Goal: Task Accomplishment & Management: Manage account settings

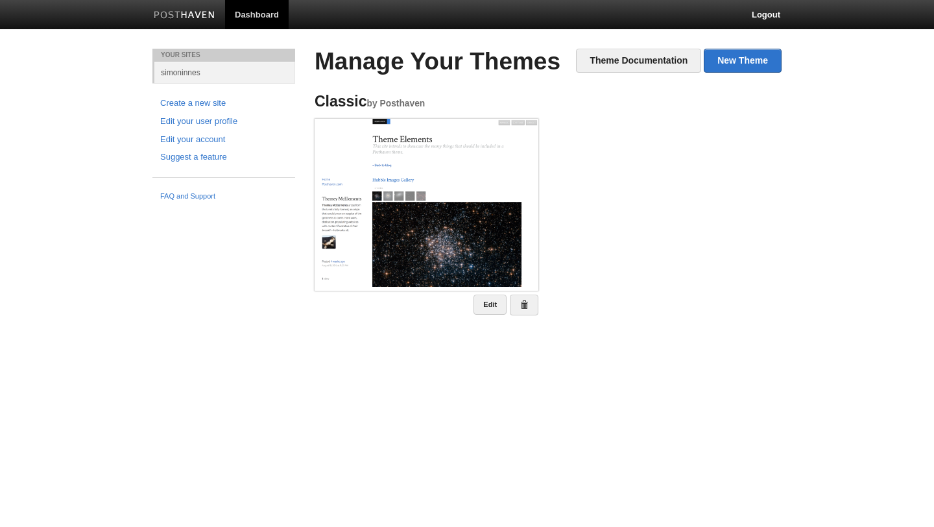
click at [717, 133] on ul "Classic by Posthaven Edit" at bounding box center [548, 204] width 487 height 241
click at [485, 304] on link "Edit" at bounding box center [490, 305] width 33 height 20
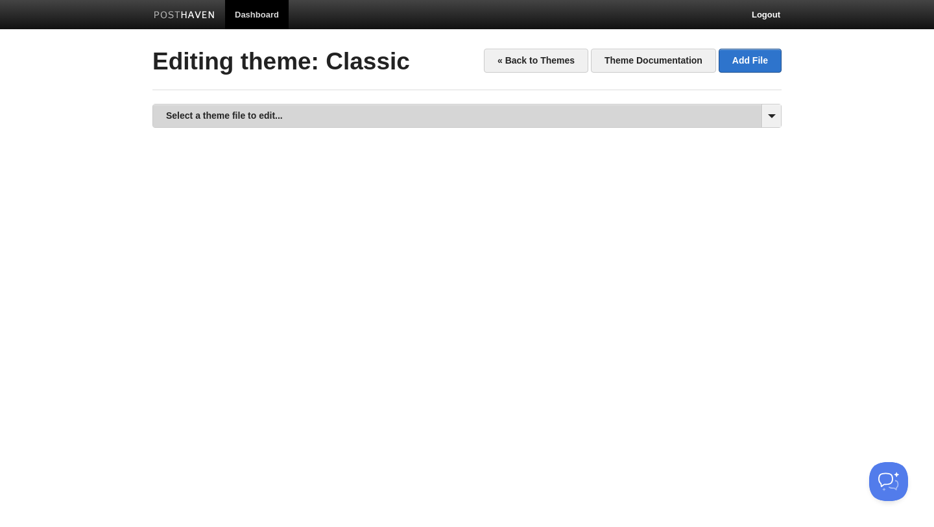
click at [754, 112] on link "Select a theme file to edit..." at bounding box center [467, 115] width 628 height 23
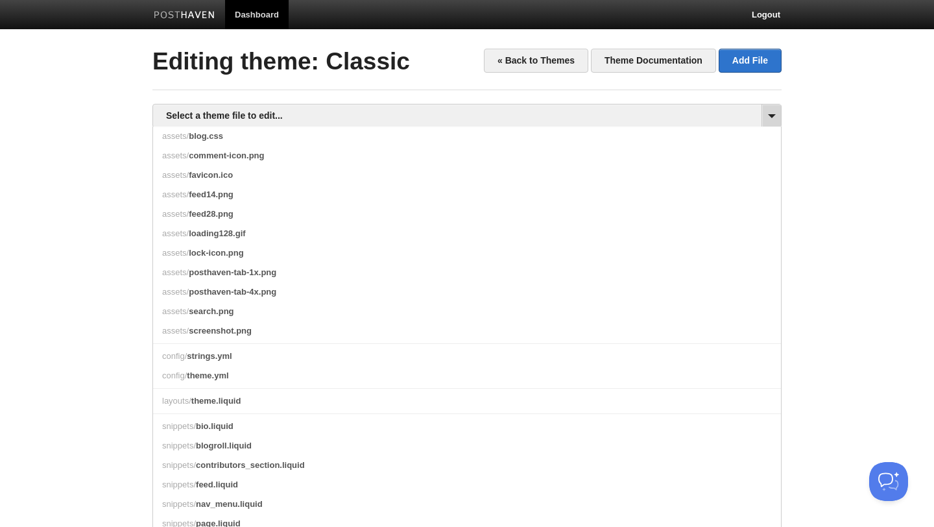
click at [764, 110] on span at bounding box center [771, 115] width 19 height 23
click at [772, 118] on span at bounding box center [771, 115] width 19 height 23
click at [809, 121] on body "Dashboard Logout Your Sites simoninnes Create a new site Edit your user profile…" at bounding box center [467, 276] width 934 height 553
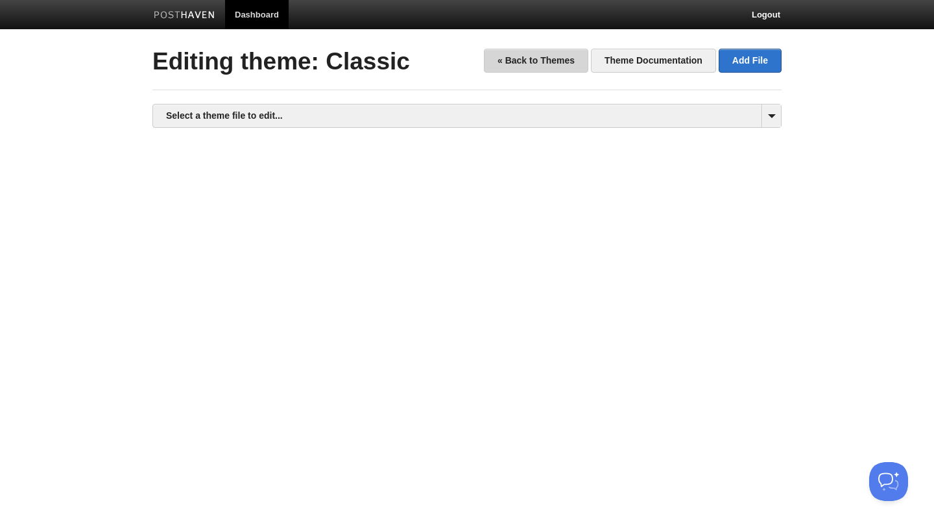
click at [527, 61] on link "« Back to Themes" at bounding box center [536, 61] width 104 height 24
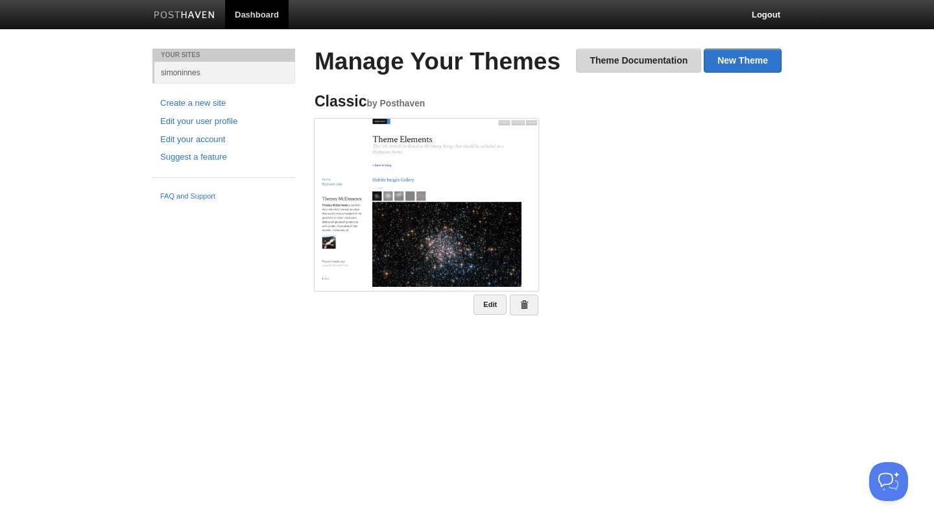
click at [647, 60] on link "Theme Documentation" at bounding box center [638, 61] width 125 height 24
click at [745, 62] on link "New Theme" at bounding box center [743, 61] width 78 height 24
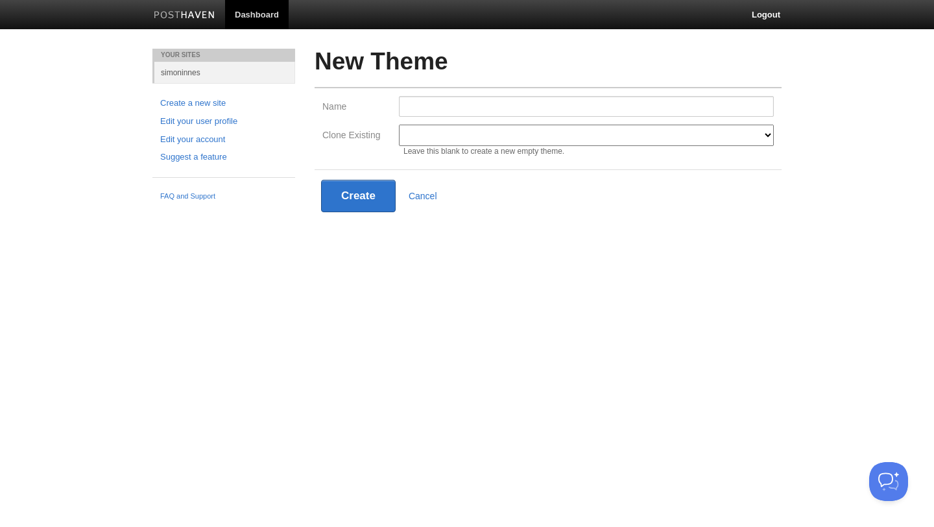
click at [666, 125] on select "Classic Modern Classic Ilun Omega Lanyon [PERSON_NAME] Senkai Lagier" at bounding box center [586, 135] width 375 height 21
click at [431, 198] on link "Cancel" at bounding box center [423, 196] width 29 height 10
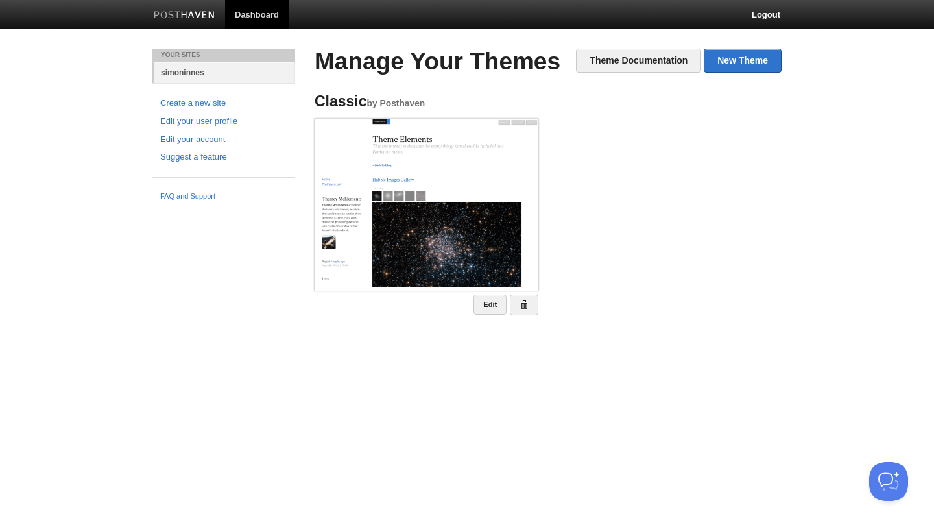
click at [184, 72] on link "simoninnes" at bounding box center [224, 72] width 141 height 21
click at [180, 75] on link "simoninnes" at bounding box center [224, 72] width 141 height 21
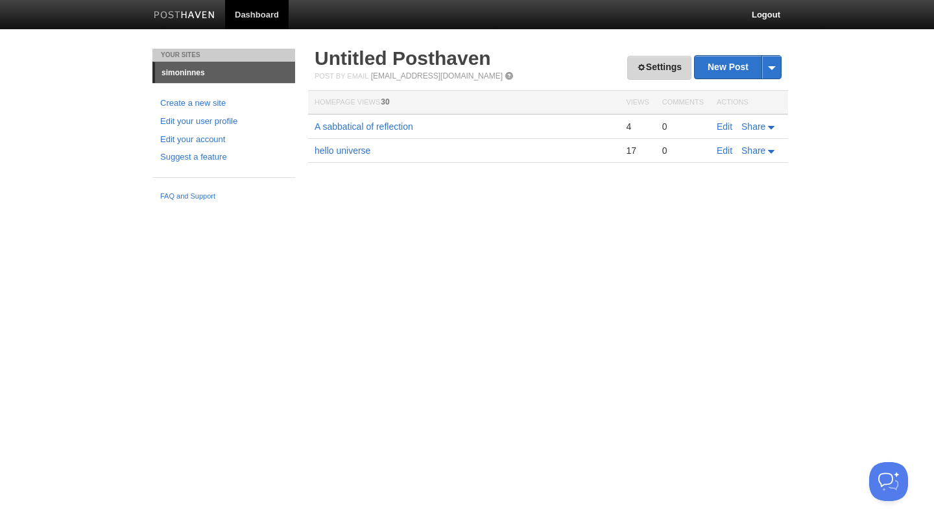
click at [675, 68] on link "Settings" at bounding box center [659, 68] width 64 height 24
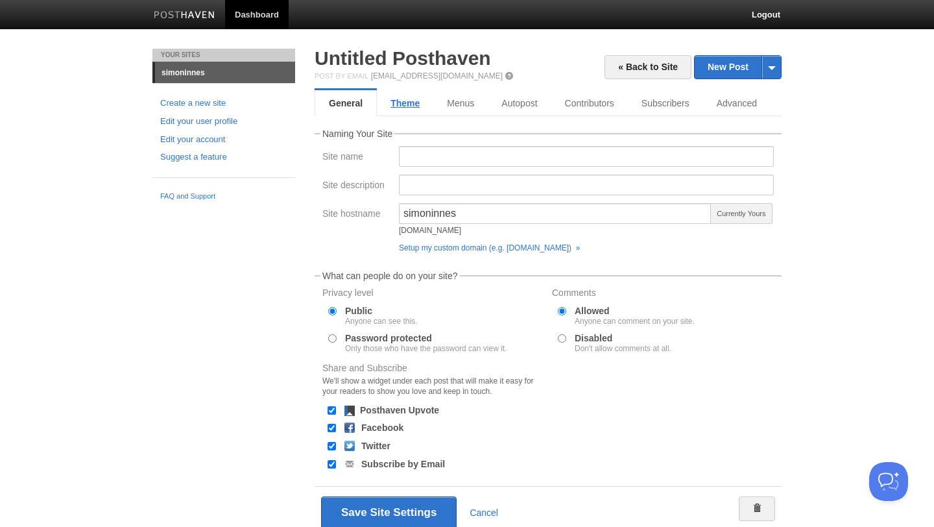
click at [398, 98] on link "Theme" at bounding box center [405, 103] width 56 height 26
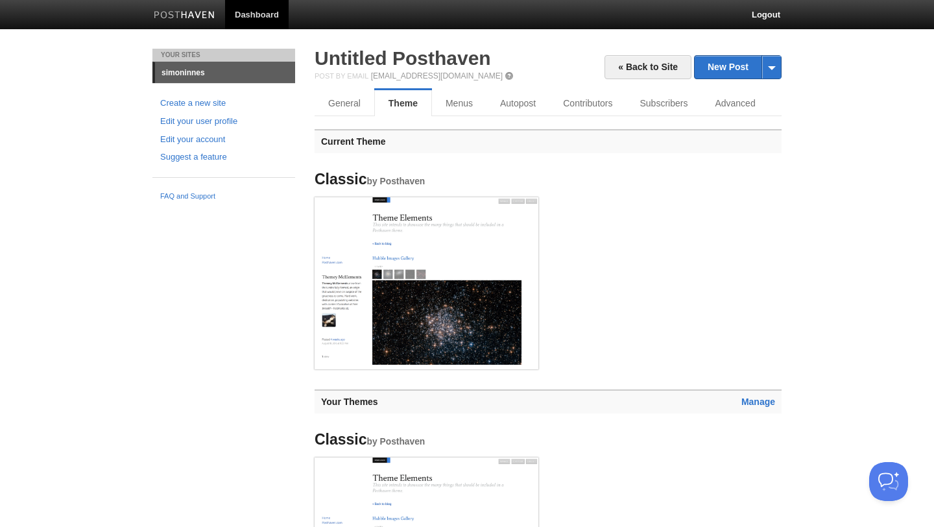
click at [186, 69] on link "simoninnes" at bounding box center [225, 72] width 140 height 21
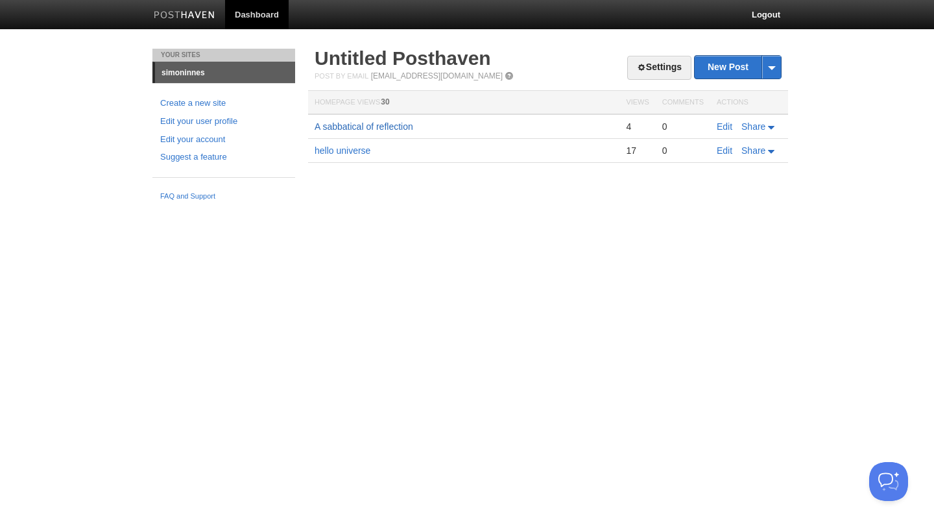
click at [330, 125] on link "A sabbatical of reflection" at bounding box center [364, 126] width 99 height 10
